Goal: Complete application form

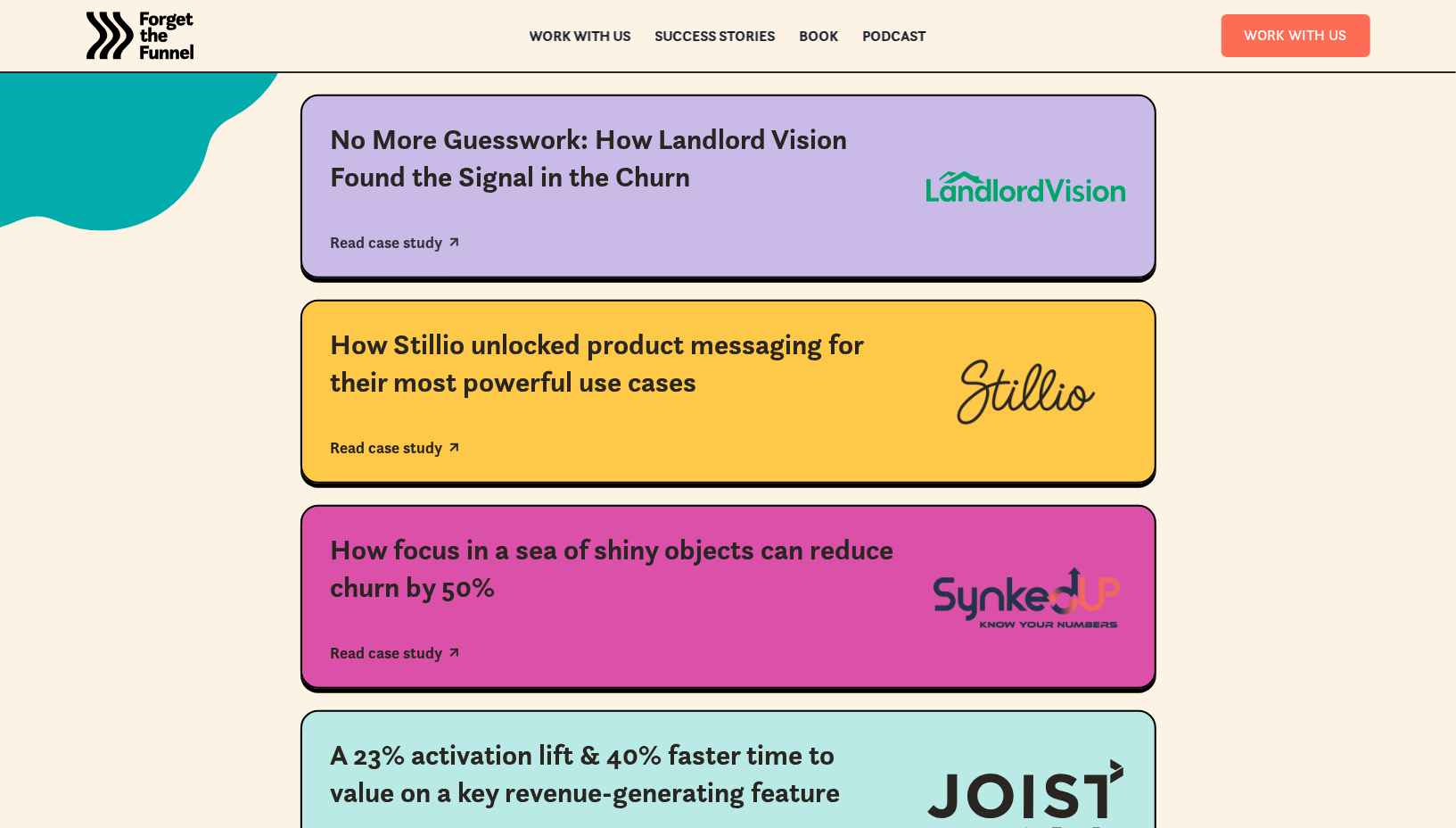
scroll to position [524, 0]
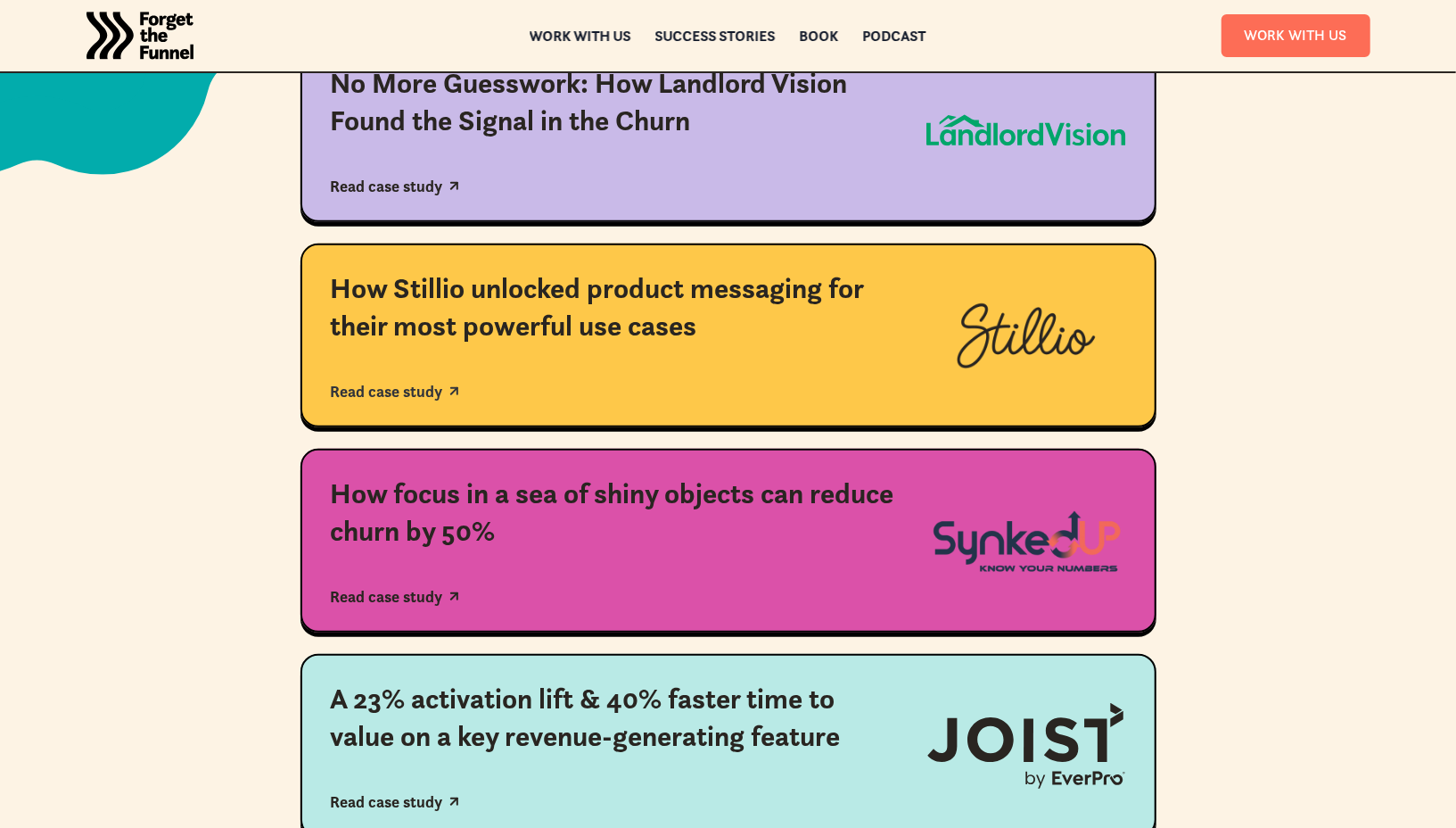
click at [659, 330] on div "How Stillio unlocked product messaging for their most powerful use cases" at bounding box center [613, 307] width 565 height 74
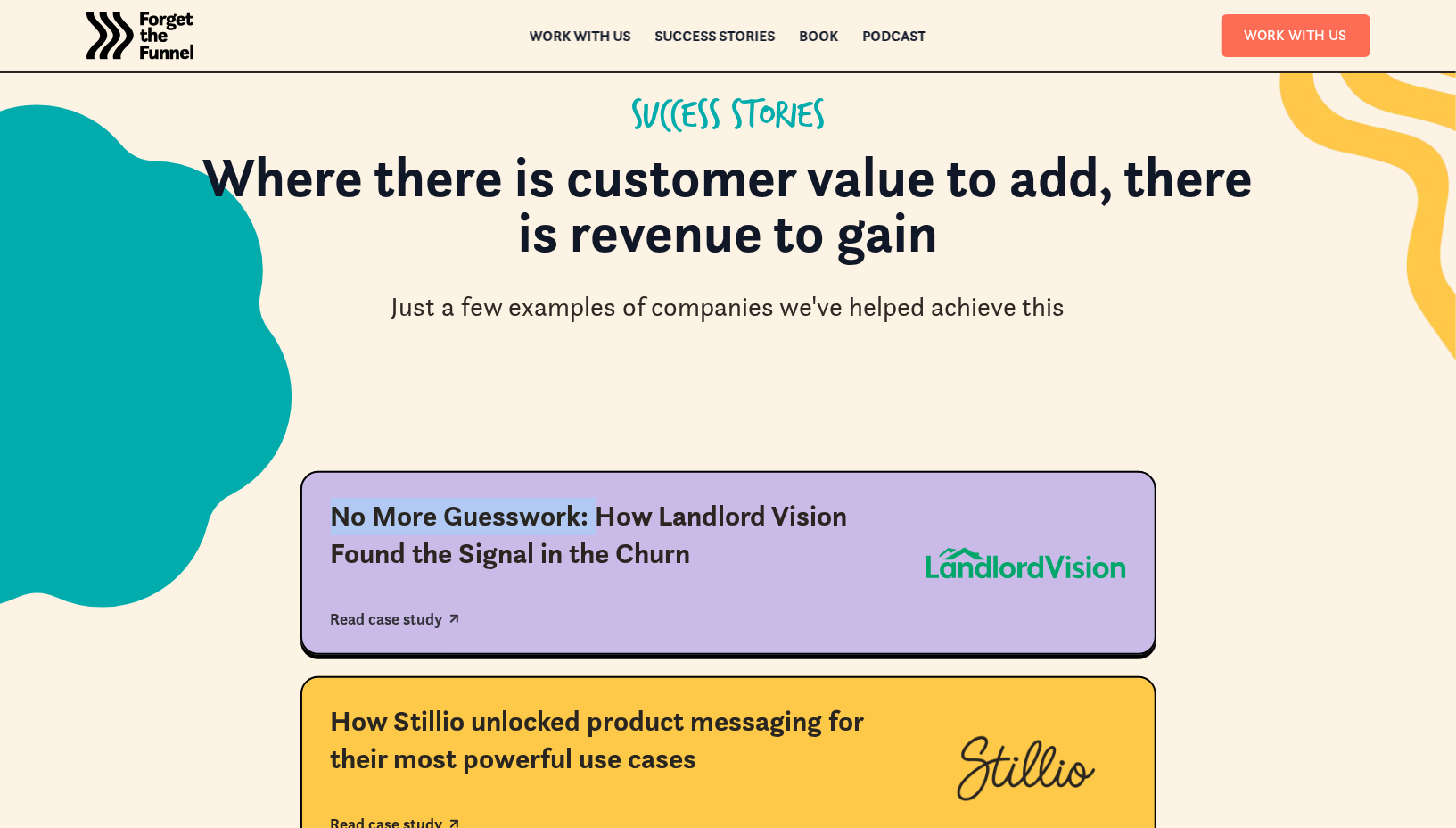
scroll to position [91, 0]
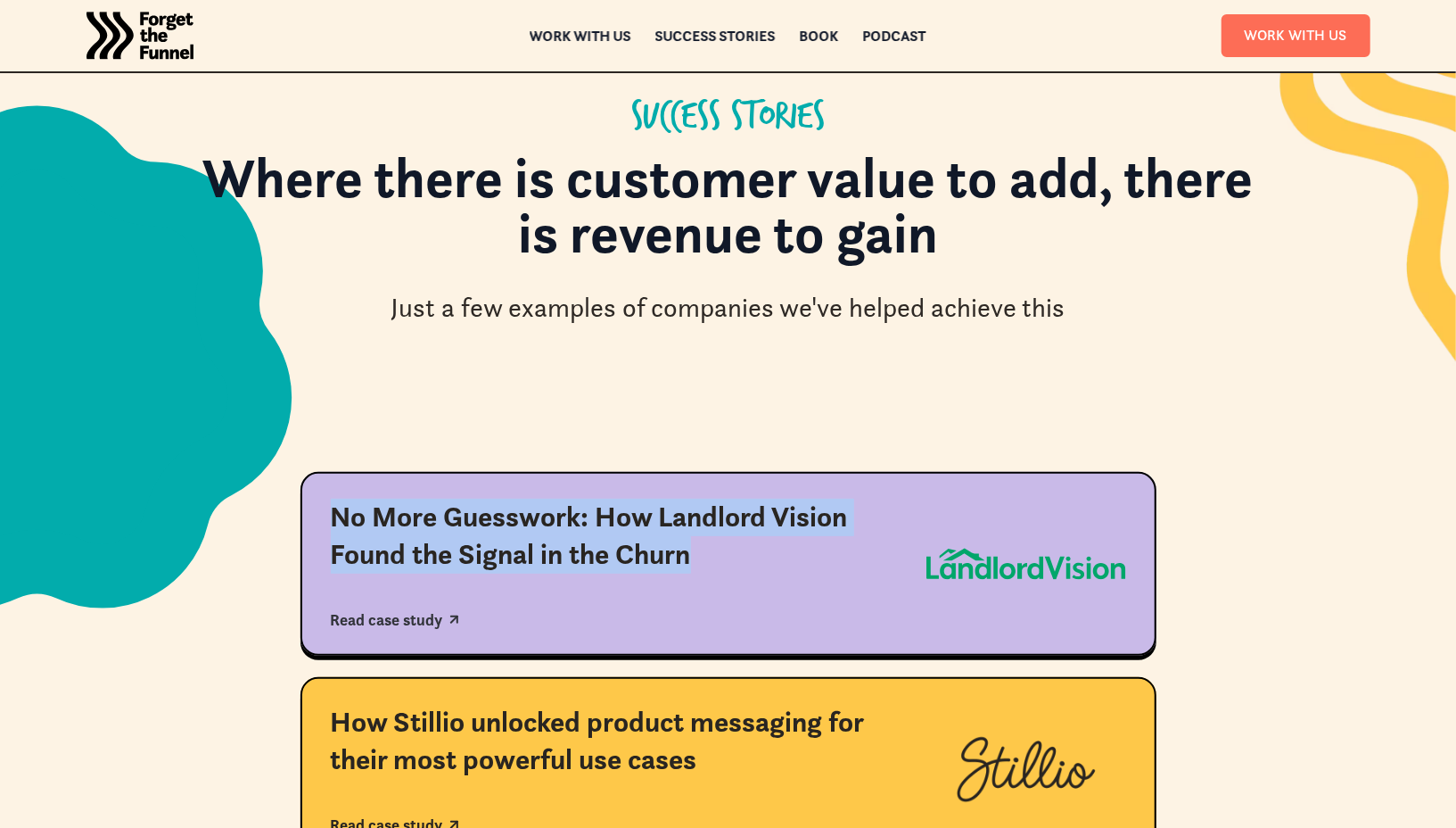
drag, startPoint x: 280, startPoint y: 506, endPoint x: 686, endPoint y: 552, distance: 408.6
copy div "No More Guesswork: How Landlord Vision Found the Signal in the Churn"
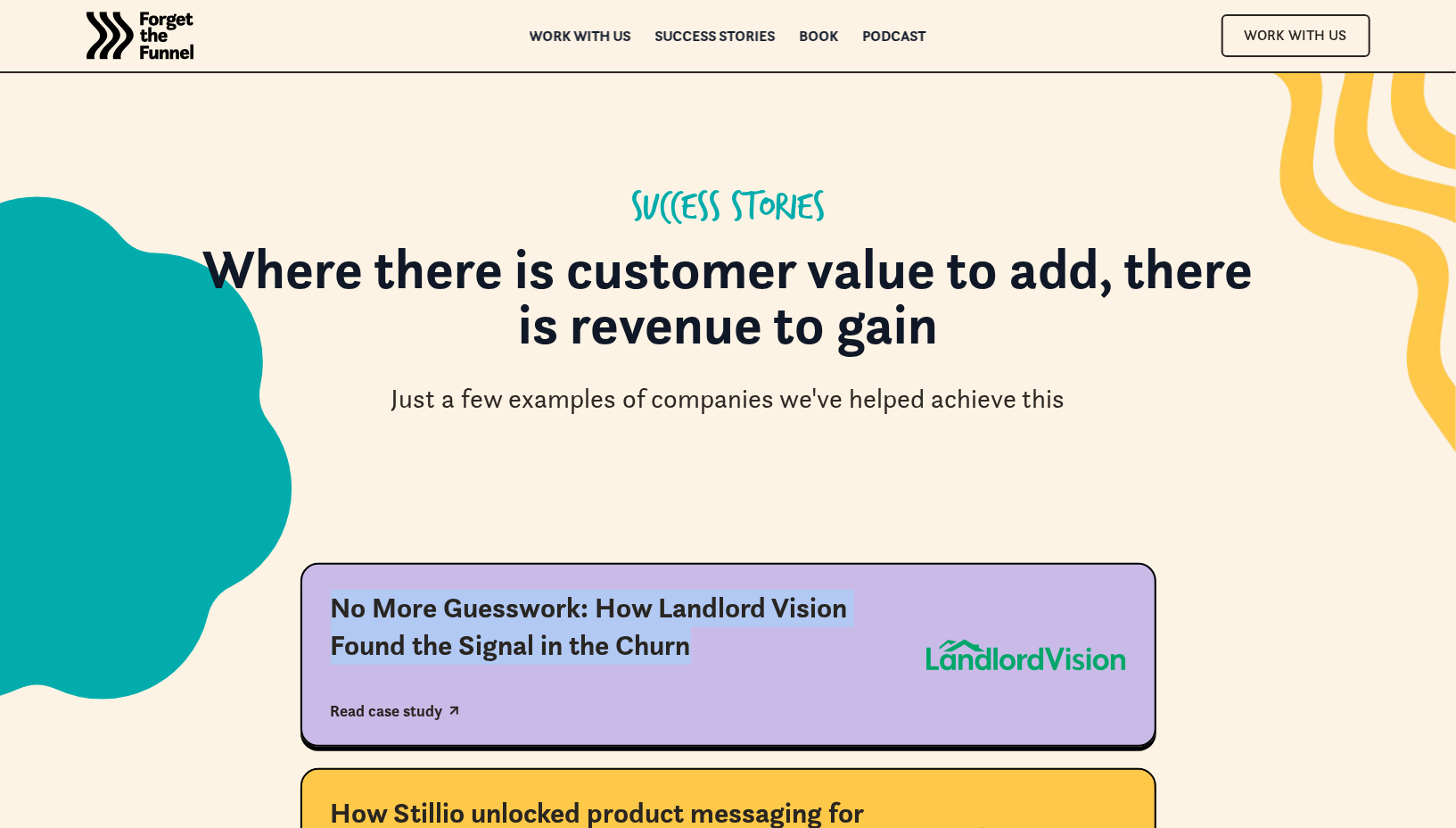
scroll to position [230, 0]
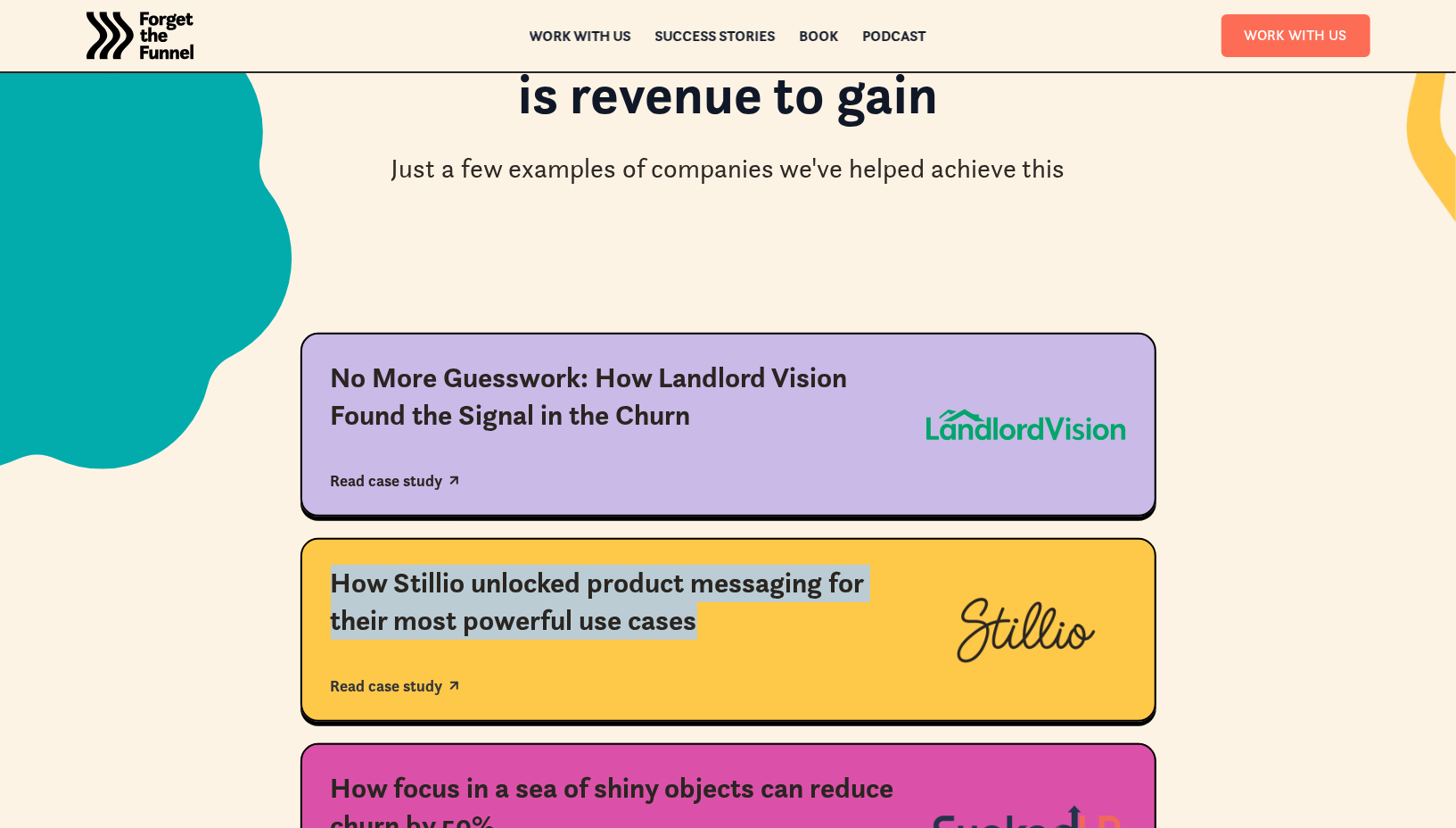
drag, startPoint x: 278, startPoint y: 576, endPoint x: 777, endPoint y: 626, distance: 501.5
copy div "How Stillio unlocked product messaging for their most powerful use cases"
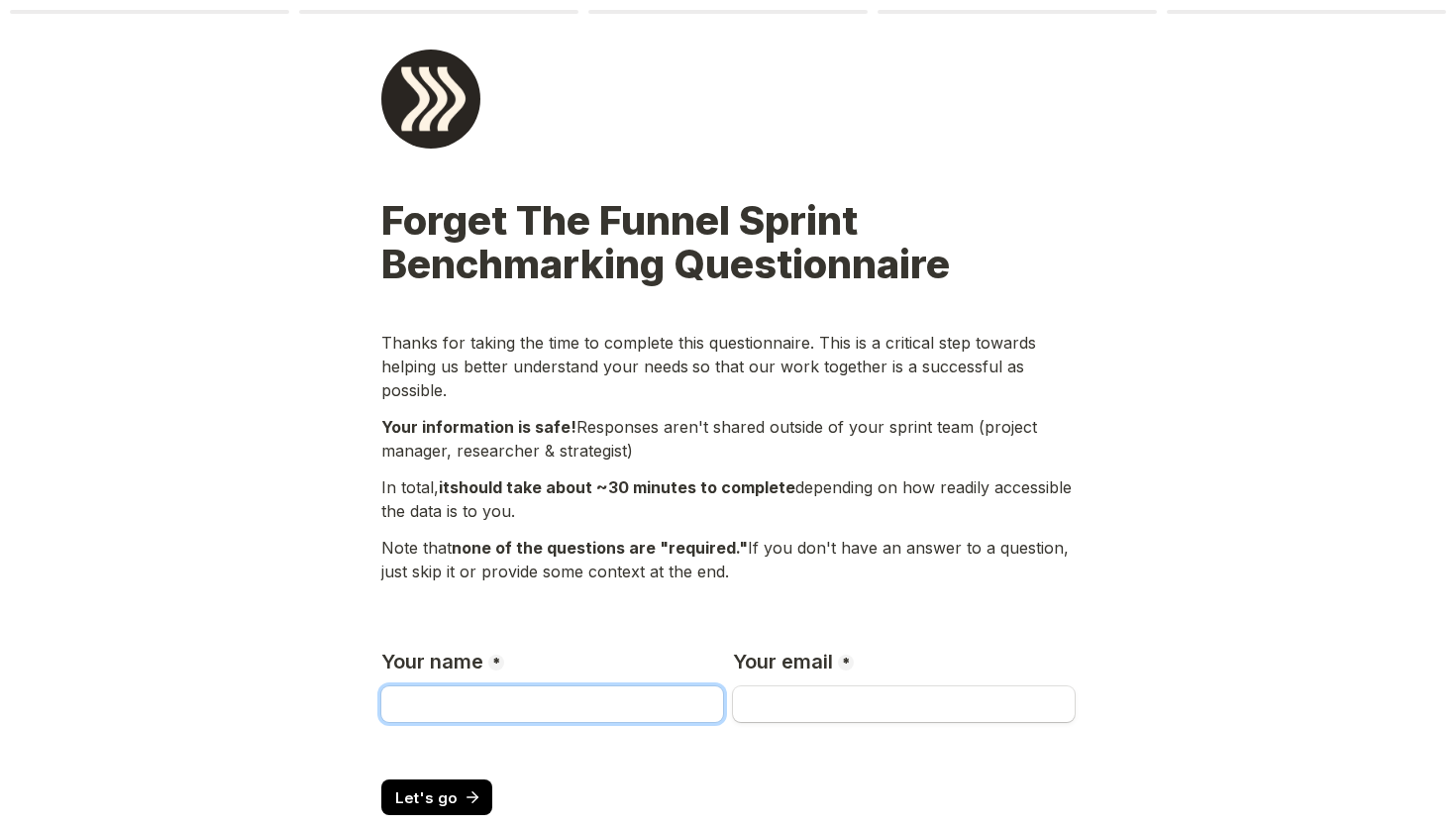
scroll to position [30, 0]
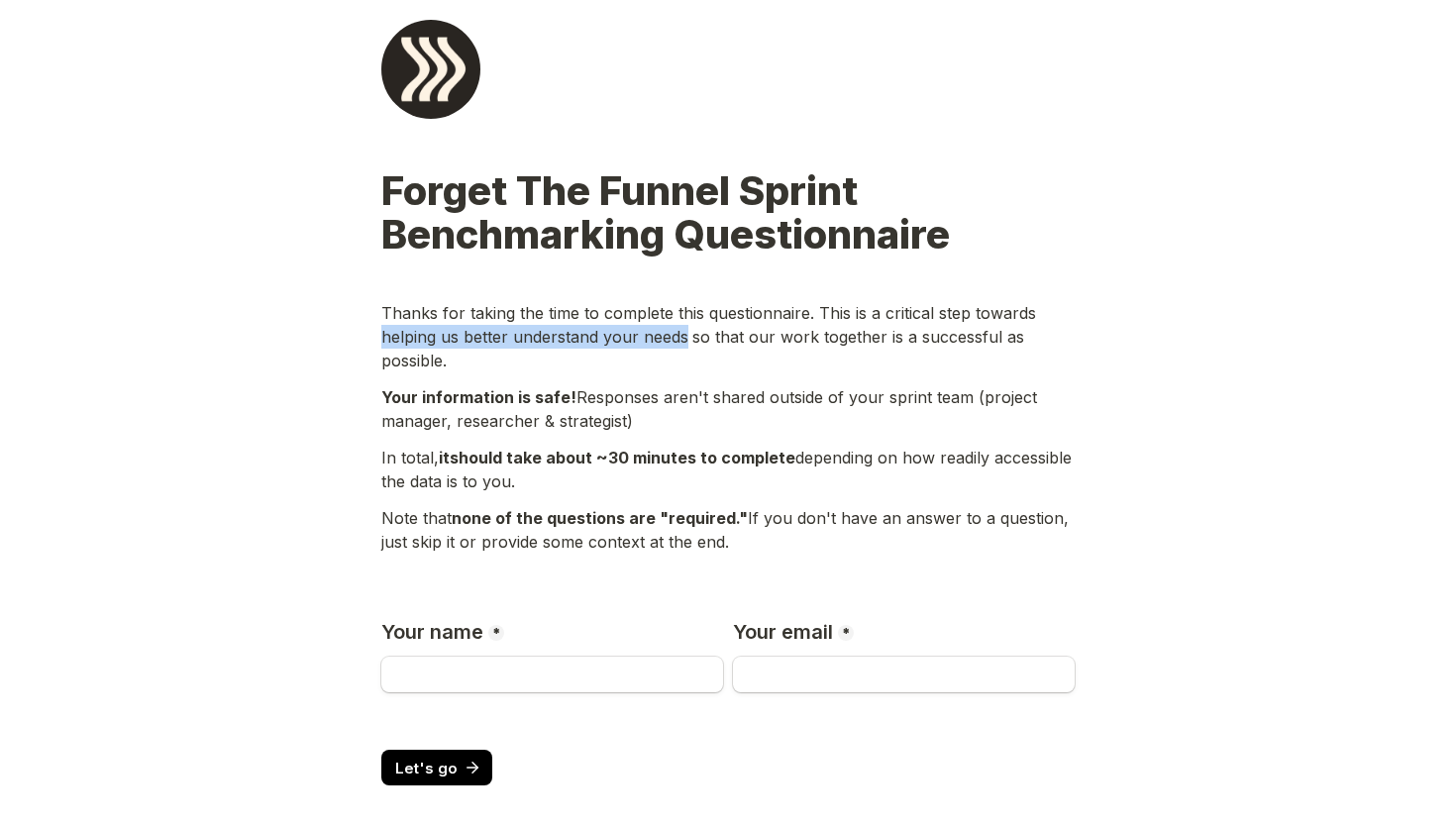
drag, startPoint x: 684, startPoint y: 340, endPoint x: 379, endPoint y: 337, distance: 305.0
click at [379, 337] on main "Page 1 of 6 Forget The Funnel Sprint Benchmarking Questionnaire Thanks for taki…" at bounding box center [728, 407] width 1456 height 875
copy p "helping us better understand your needs"
